Goal: Transaction & Acquisition: Download file/media

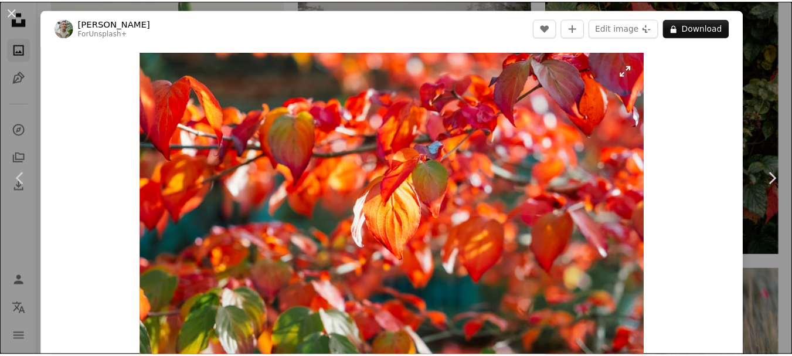
scroll to position [36, 0]
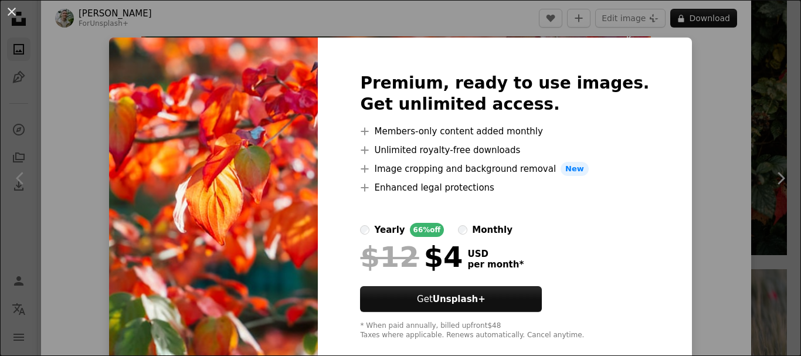
click at [8, 7] on button "An X shape" at bounding box center [12, 12] width 14 height 14
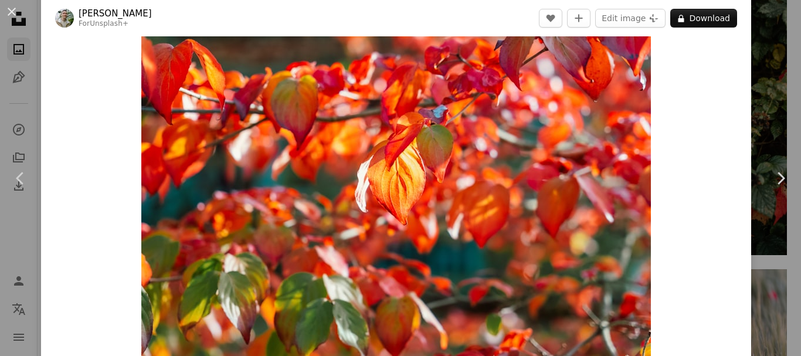
drag, startPoint x: 11, startPoint y: 6, endPoint x: 158, endPoint y: 38, distance: 150.5
click at [11, 5] on button "An X shape" at bounding box center [12, 12] width 14 height 14
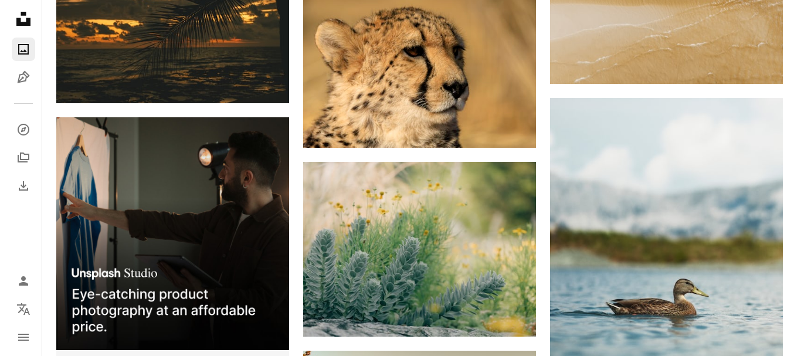
scroll to position [2541, 0]
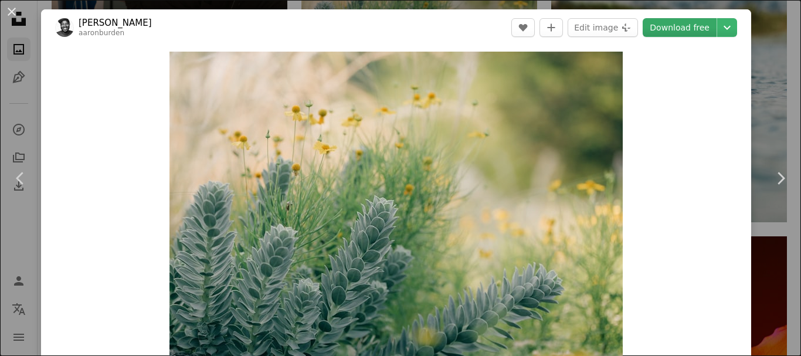
click at [675, 28] on link "Download free" at bounding box center [680, 27] width 74 height 19
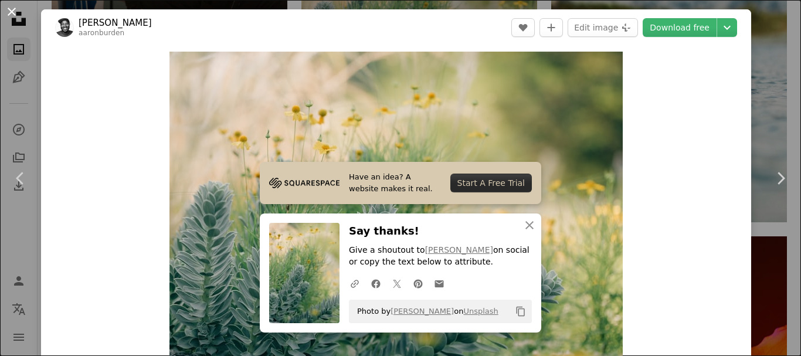
click at [6, 8] on button "An X shape" at bounding box center [12, 12] width 14 height 14
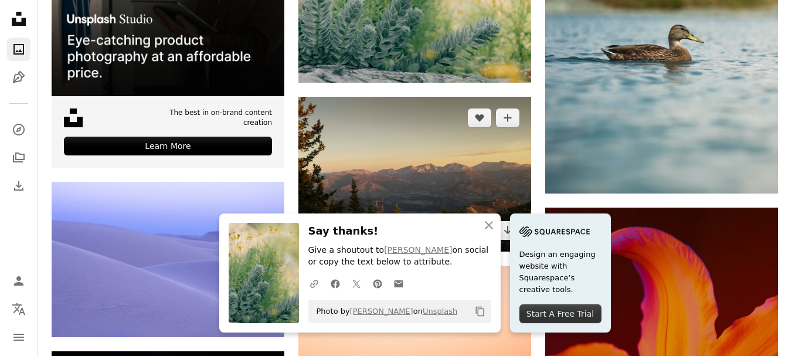
click at [417, 166] on img at bounding box center [414, 174] width 233 height 155
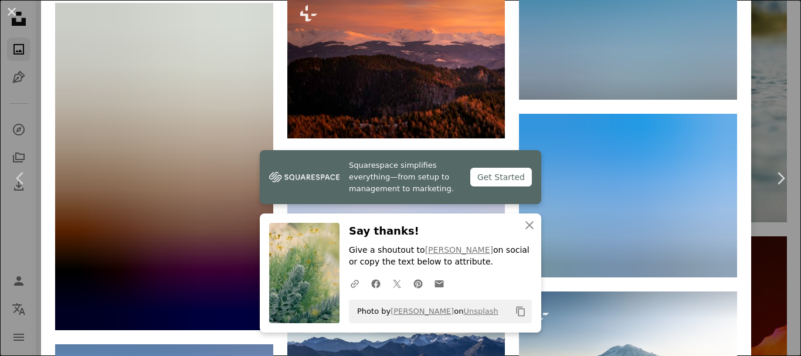
scroll to position [4320, 0]
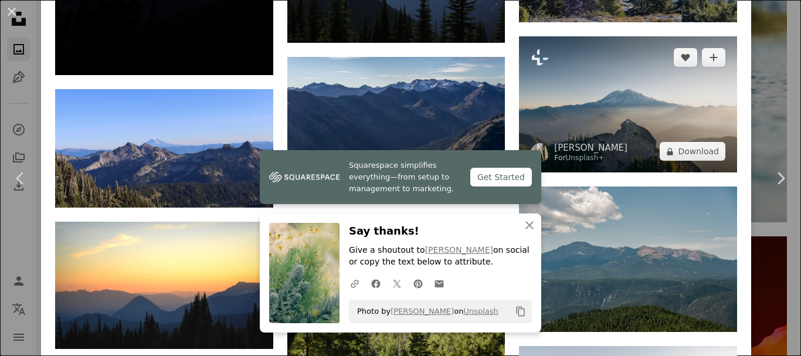
click at [601, 62] on img at bounding box center [628, 104] width 218 height 136
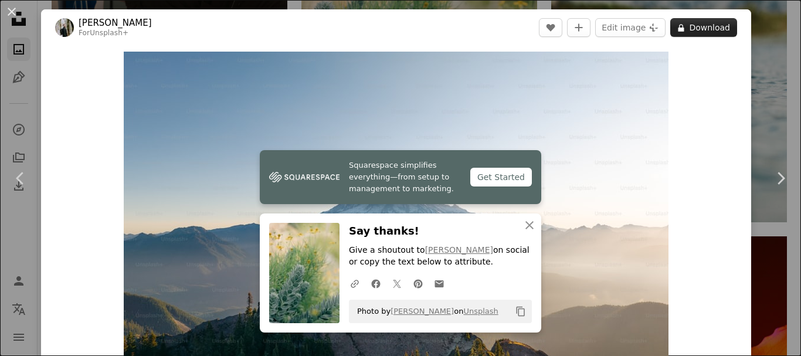
click at [709, 32] on button "A lock Download" at bounding box center [703, 27] width 67 height 19
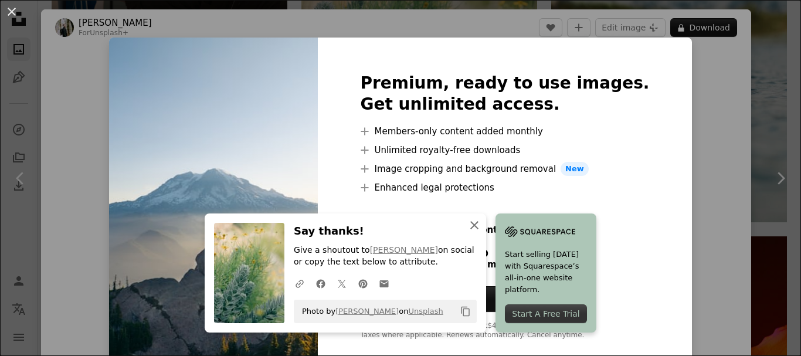
click at [473, 225] on icon "An X shape" at bounding box center [474, 225] width 14 height 14
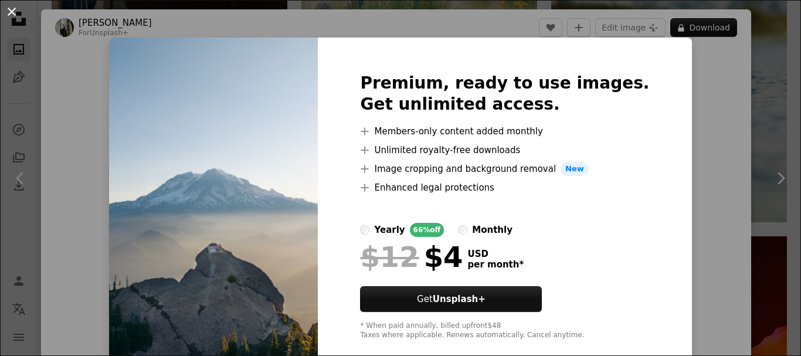
click at [16, 18] on button "An X shape" at bounding box center [12, 12] width 14 height 14
